Goal: Task Accomplishment & Management: Manage account settings

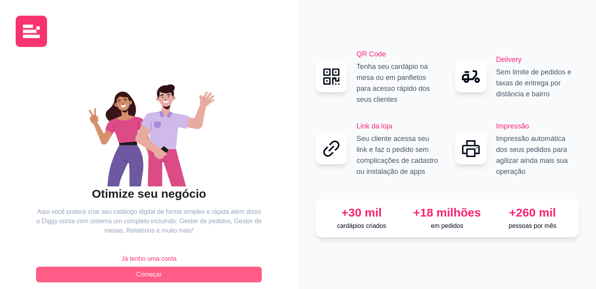
click at [133, 275] on button "Começar" at bounding box center [149, 275] width 226 height 16
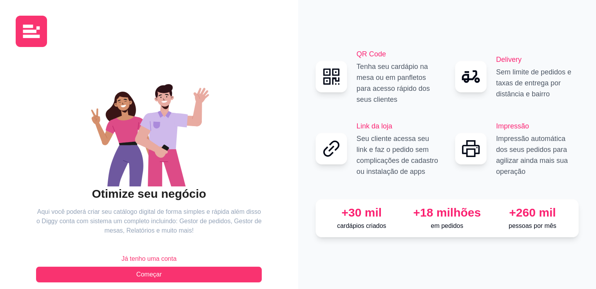
click at [161, 255] on span "Já tenho uma conta" at bounding box center [149, 258] width 55 height 9
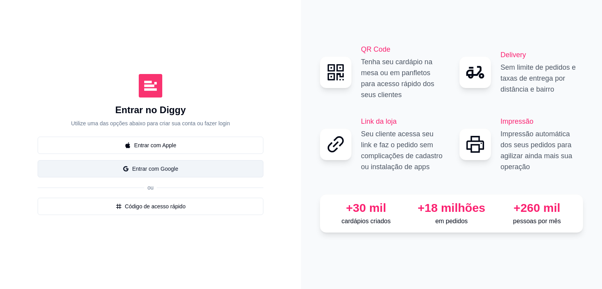
click at [169, 165] on button "Entrar com Google" at bounding box center [151, 168] width 226 height 17
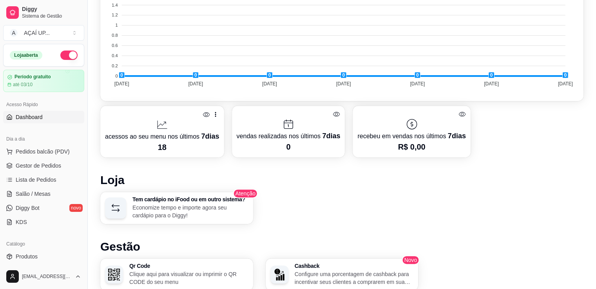
scroll to position [305, 0]
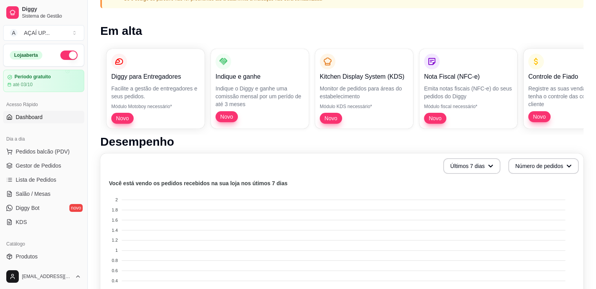
scroll to position [114, 0]
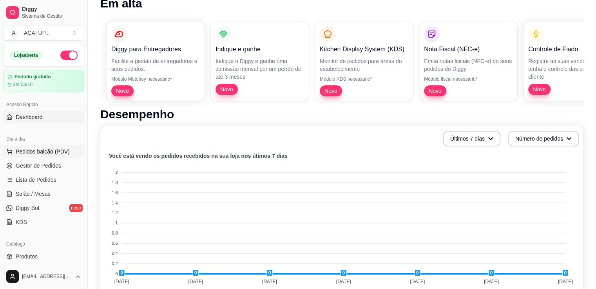
click at [56, 155] on button "Pedidos balcão (PDV)" at bounding box center [43, 151] width 81 height 13
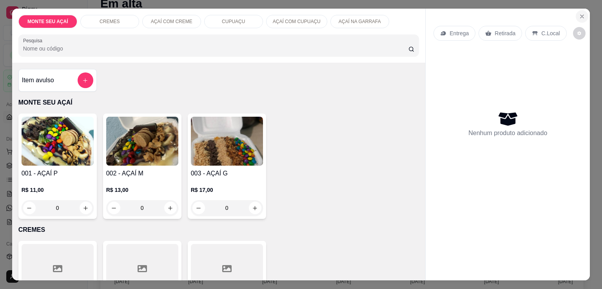
click at [579, 15] on icon "Close" at bounding box center [582, 16] width 6 height 6
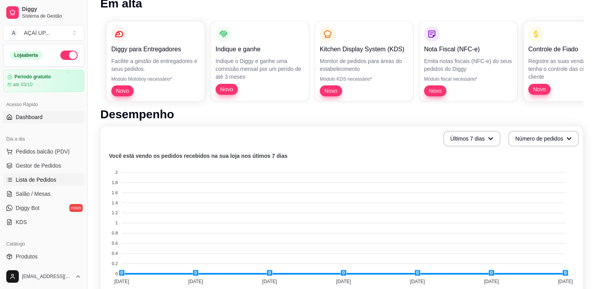
click at [51, 185] on link "Lista de Pedidos" at bounding box center [43, 180] width 81 height 13
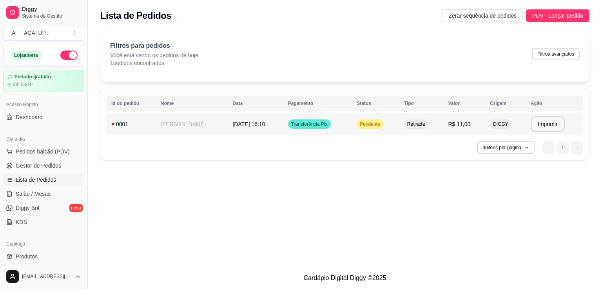
click at [352, 129] on td "Pendente" at bounding box center [375, 124] width 47 height 22
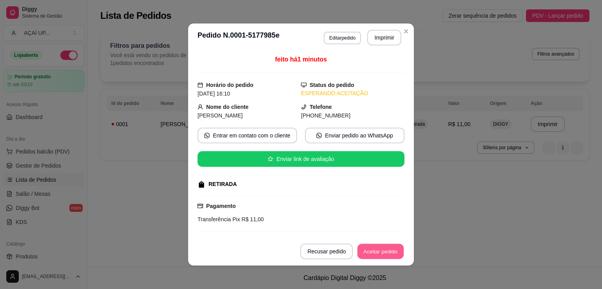
click at [359, 250] on button "Aceitar pedido" at bounding box center [381, 251] width 46 height 15
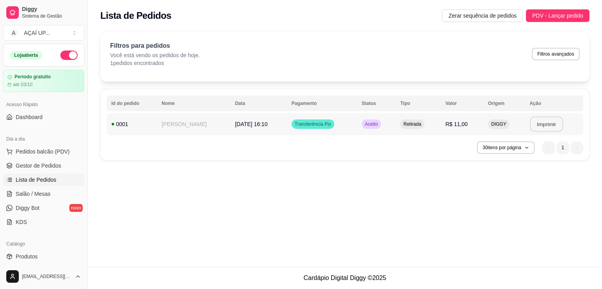
click at [547, 127] on button "Imprimir" at bounding box center [546, 124] width 33 height 15
click at [383, 121] on td "Aceito" at bounding box center [376, 124] width 39 height 22
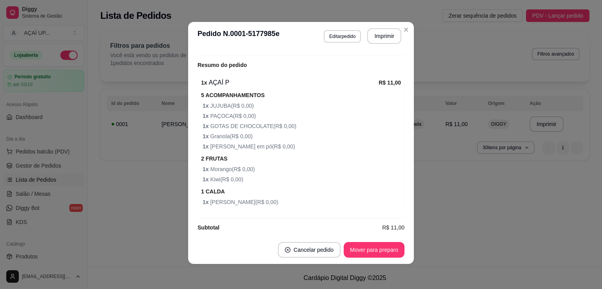
scroll to position [179, 0]
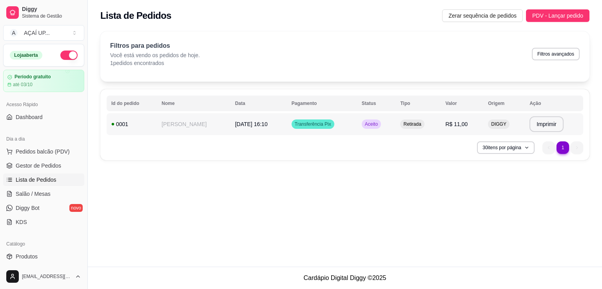
click at [191, 124] on td "[PERSON_NAME]" at bounding box center [193, 124] width 73 height 22
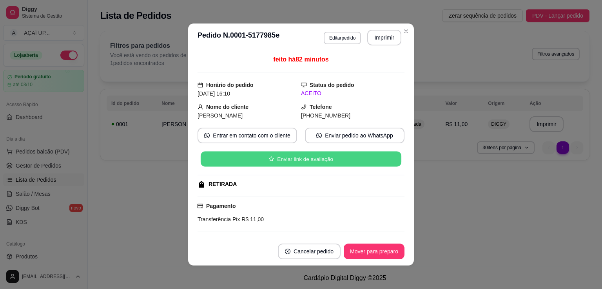
click at [290, 164] on button "Enviar link de avaliação" at bounding box center [301, 159] width 201 height 15
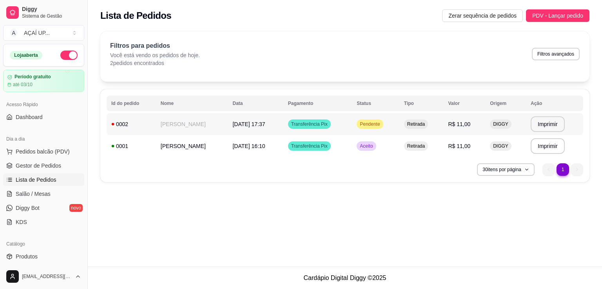
click at [330, 125] on td "Transferência Pix" at bounding box center [318, 124] width 69 height 22
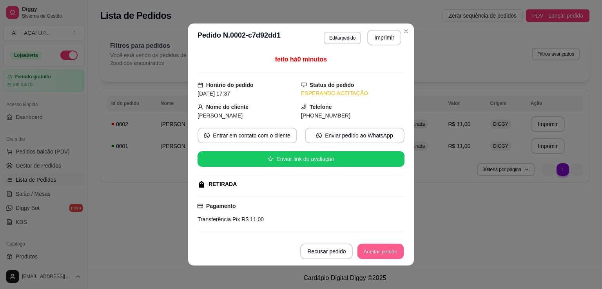
click at [376, 244] on button "Aceitar pedido" at bounding box center [381, 251] width 46 height 15
click at [372, 255] on button "Mover para preparo" at bounding box center [374, 251] width 59 height 15
